Goal: Check status: Check status

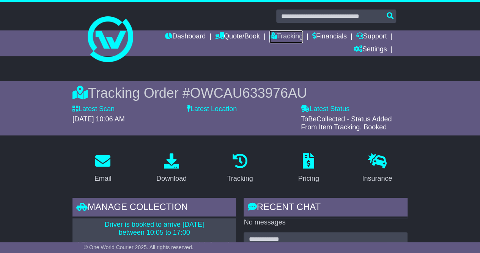
click at [286, 35] on link "Tracking" at bounding box center [286, 36] width 33 height 13
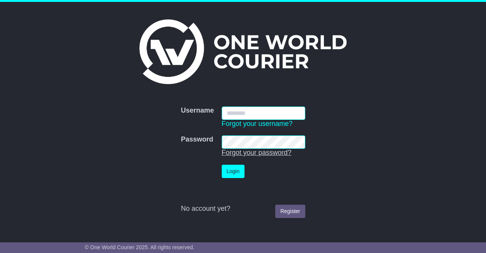
type input "**********"
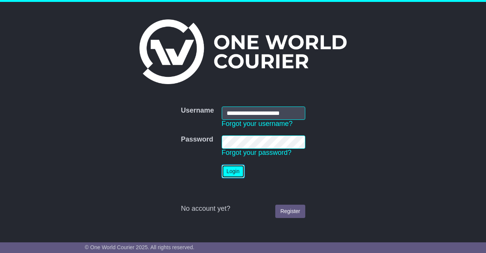
click at [234, 172] on button "Login" at bounding box center [233, 170] width 23 height 13
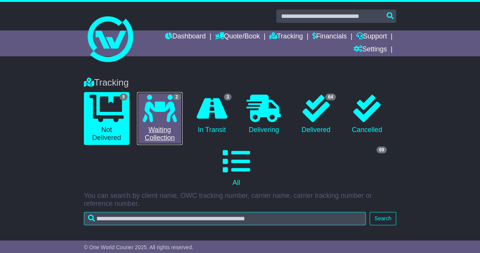
click at [162, 114] on icon at bounding box center [160, 108] width 34 height 27
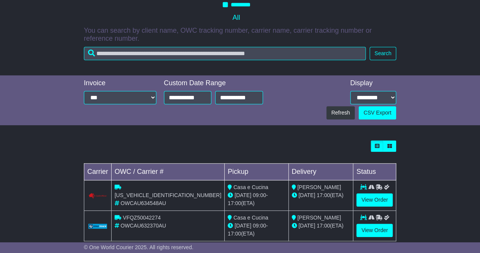
scroll to position [177, 0]
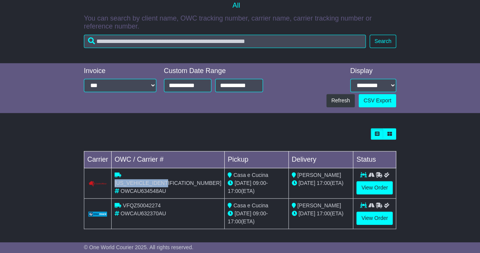
drag, startPoint x: 192, startPoint y: 173, endPoint x: 133, endPoint y: 174, distance: 59.2
click at [133, 174] on div "CPWAGSP3900338357" at bounding box center [168, 179] width 107 height 16
copy span "CPWAGSP3900338357"
click at [369, 186] on link "View Order" at bounding box center [375, 187] width 36 height 13
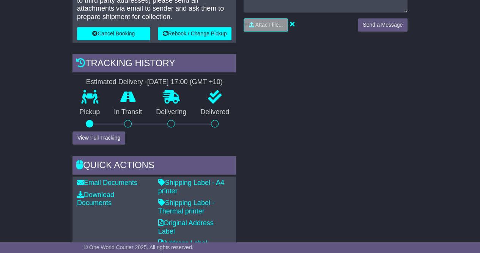
scroll to position [228, 0]
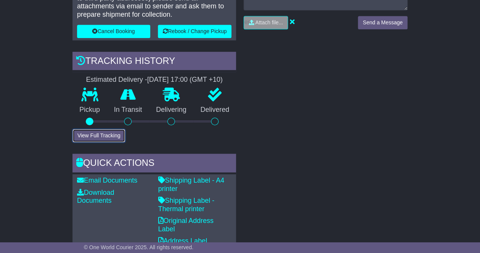
click at [96, 132] on button "View Full Tracking" at bounding box center [99, 135] width 53 height 13
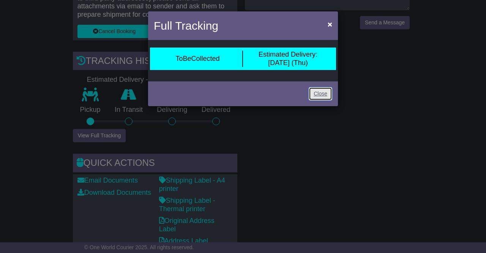
click at [320, 93] on link "Close" at bounding box center [321, 93] width 24 height 13
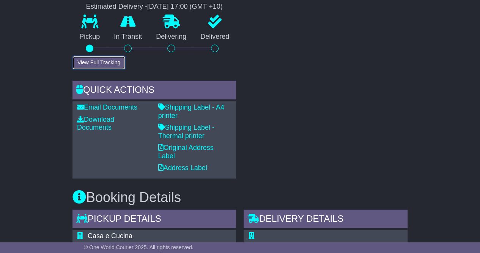
scroll to position [194, 0]
